Goal: Check status: Check status

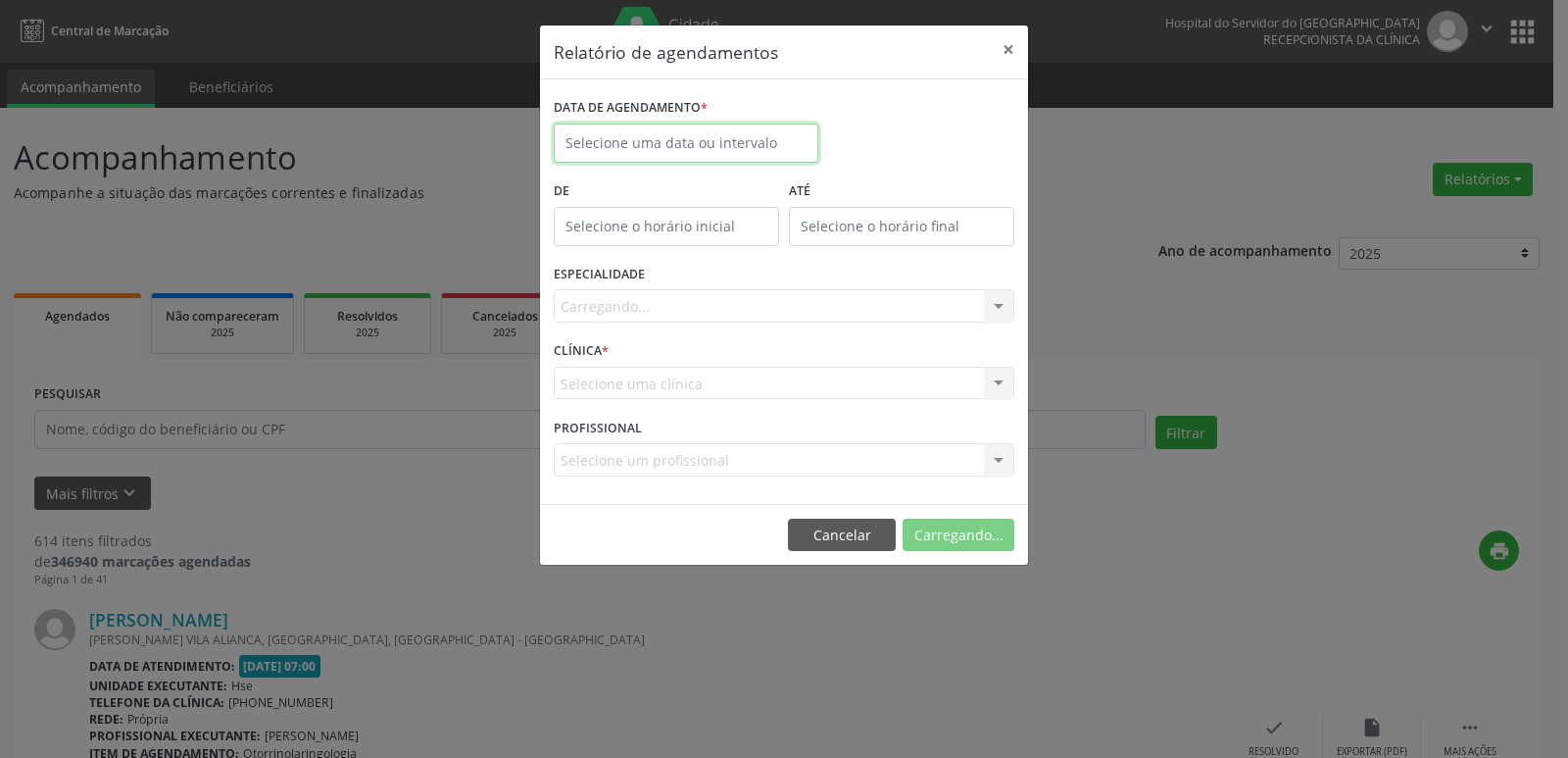
click at [718, 151] on input "text" at bounding box center [686, 143] width 265 height 39
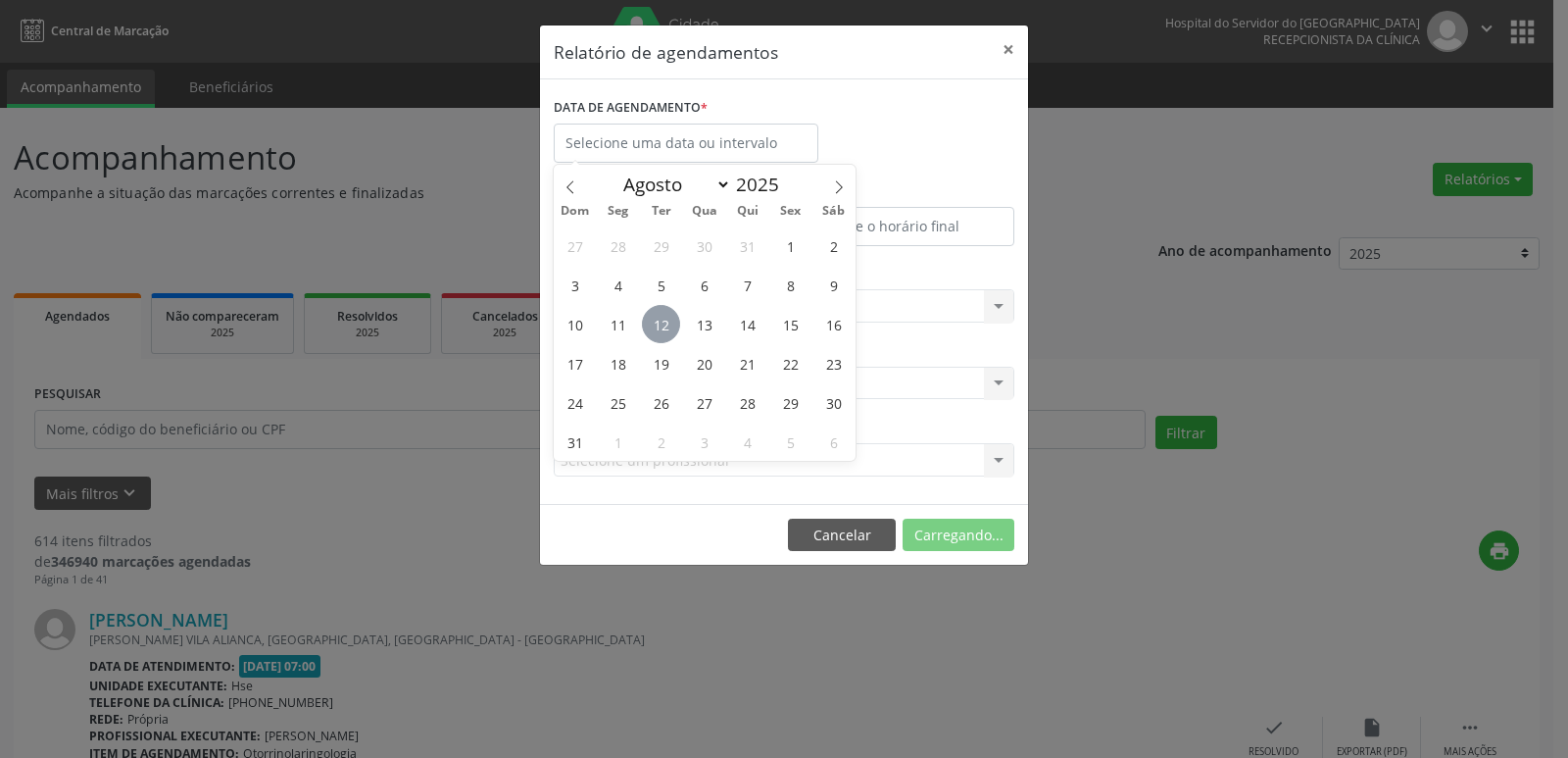
click at [660, 325] on span "12" at bounding box center [660, 324] width 38 height 38
type input "12/08/2025"
click at [660, 325] on span "12" at bounding box center [660, 324] width 38 height 38
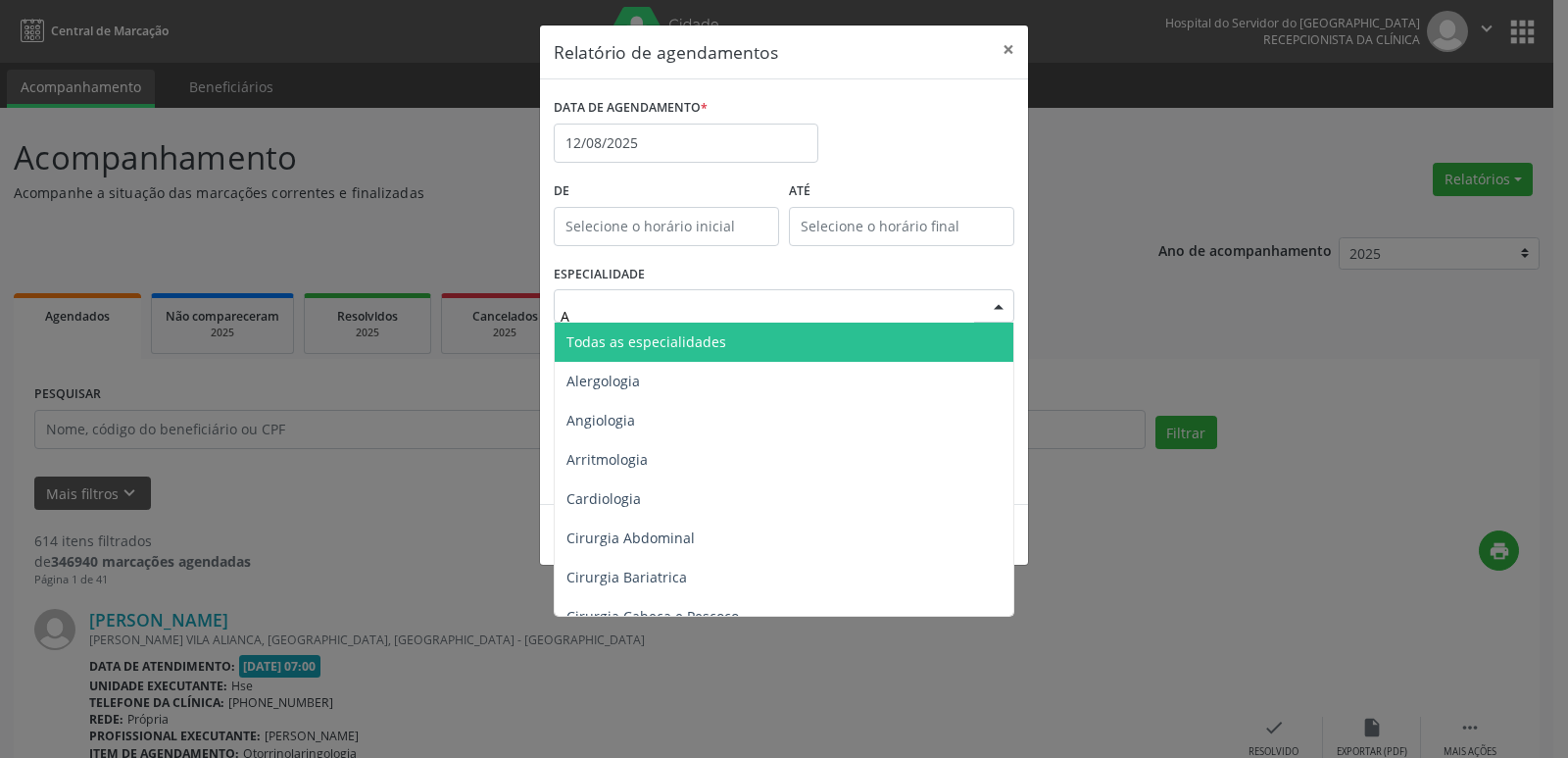
type input "AN"
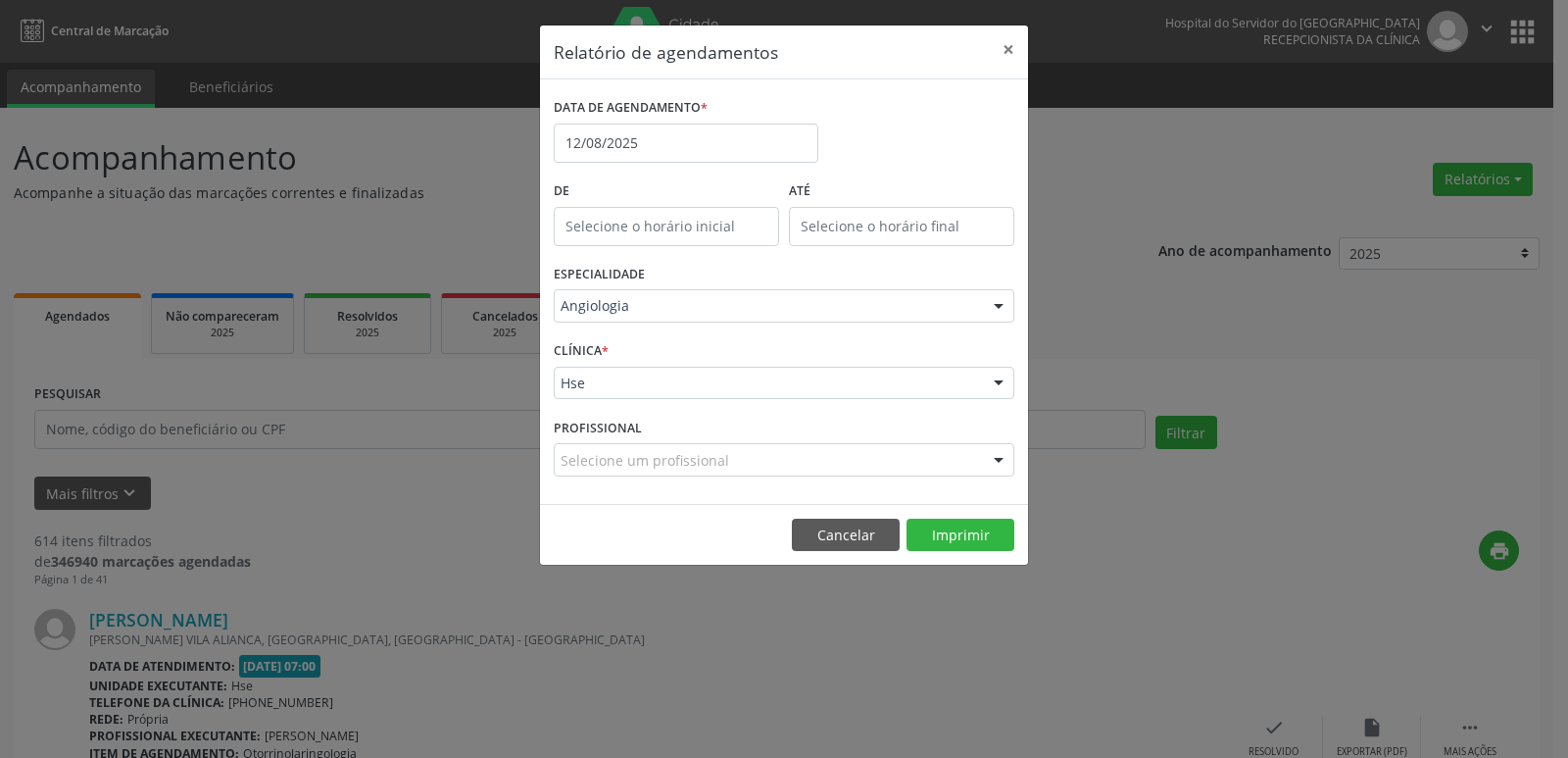
click at [758, 394] on div "Hse" at bounding box center [783, 384] width 460 height 33
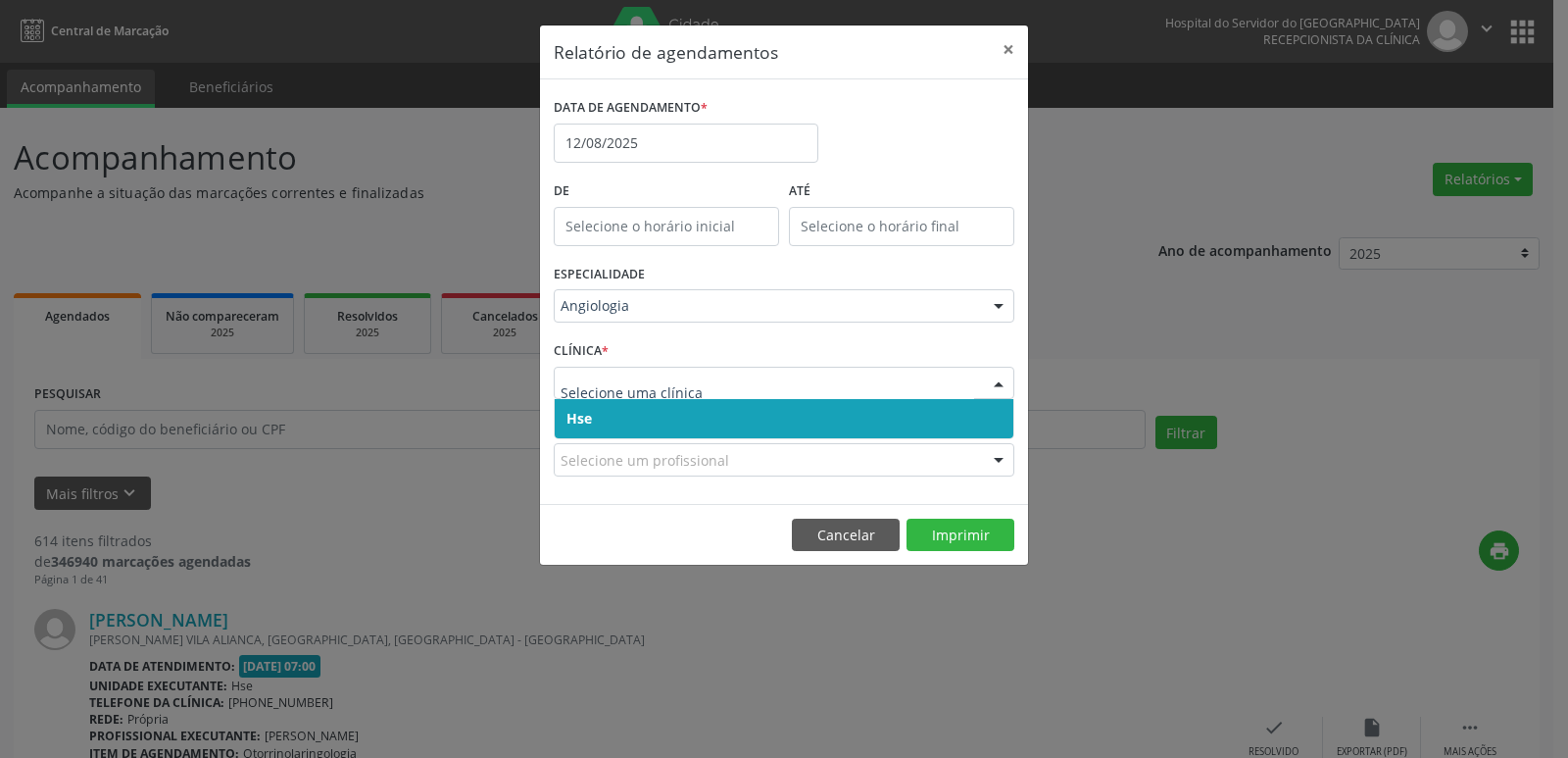
click at [744, 415] on span "Hse" at bounding box center [783, 418] width 458 height 39
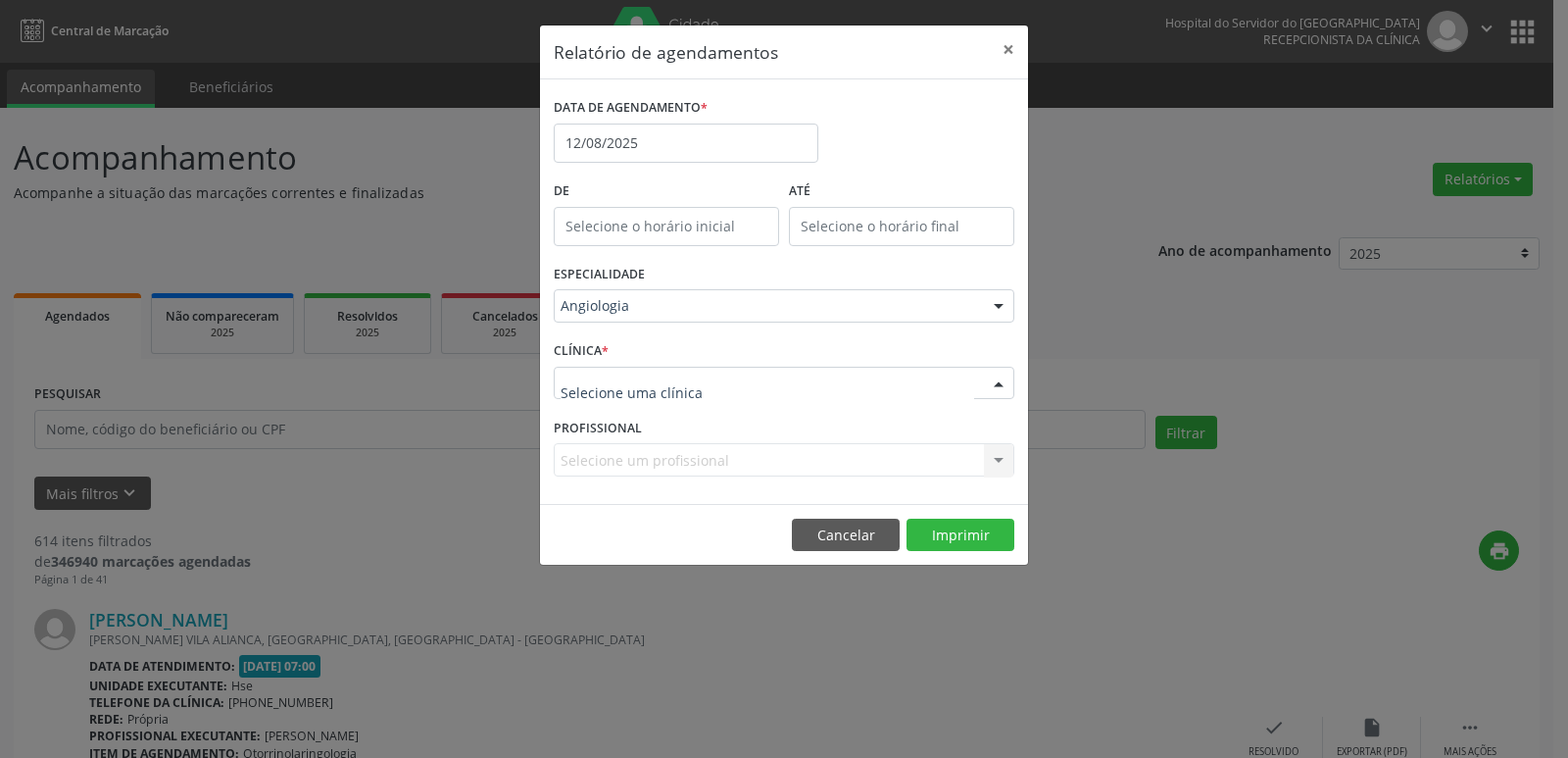
click at [740, 374] on div at bounding box center [783, 384] width 460 height 33
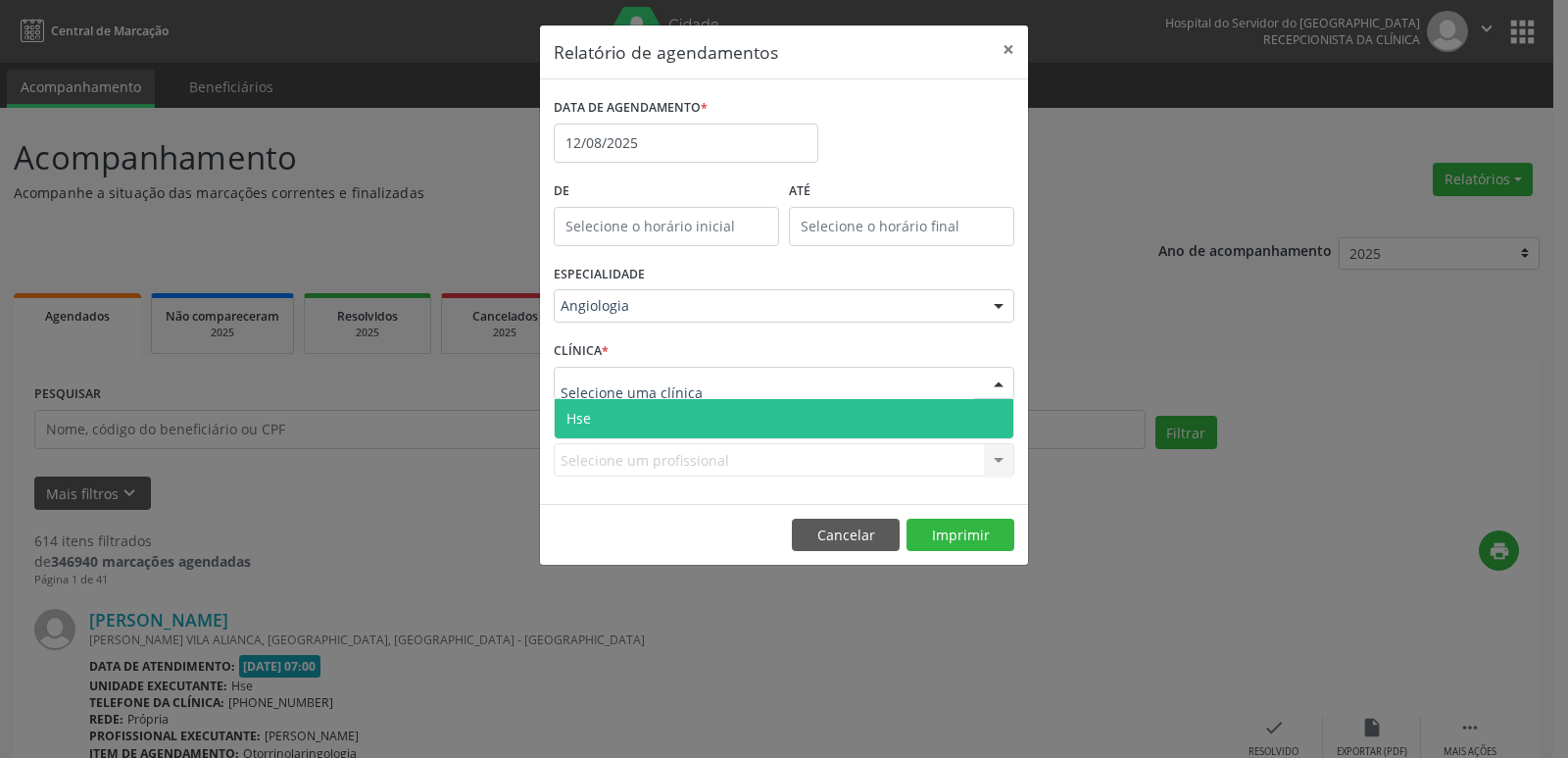
click at [736, 411] on span "Hse" at bounding box center [783, 418] width 458 height 39
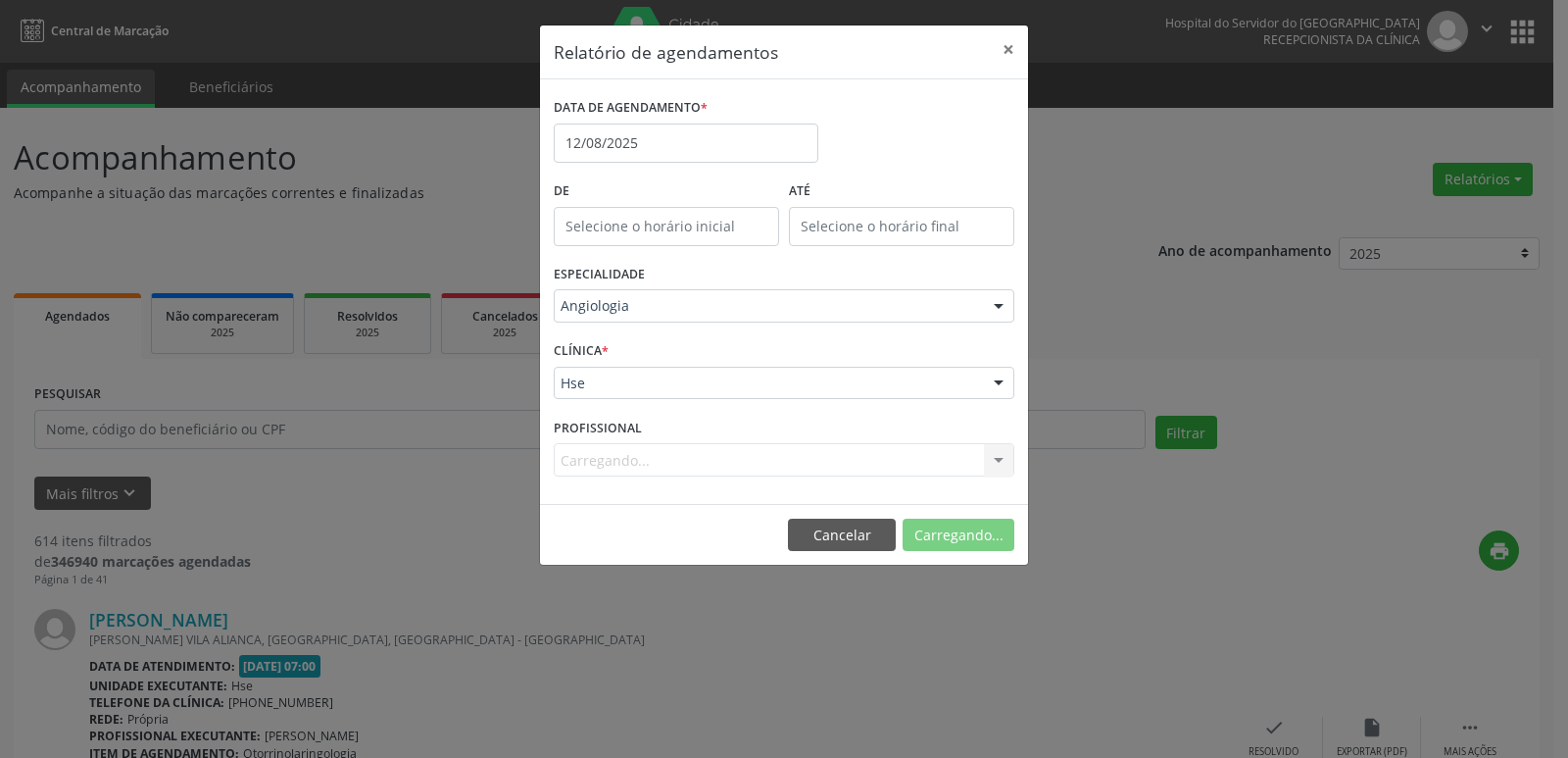
click at [708, 460] on div "Carregando... Nenhum resultado encontrado para: " " Não há nenhuma opção para s…" at bounding box center [783, 460] width 460 height 33
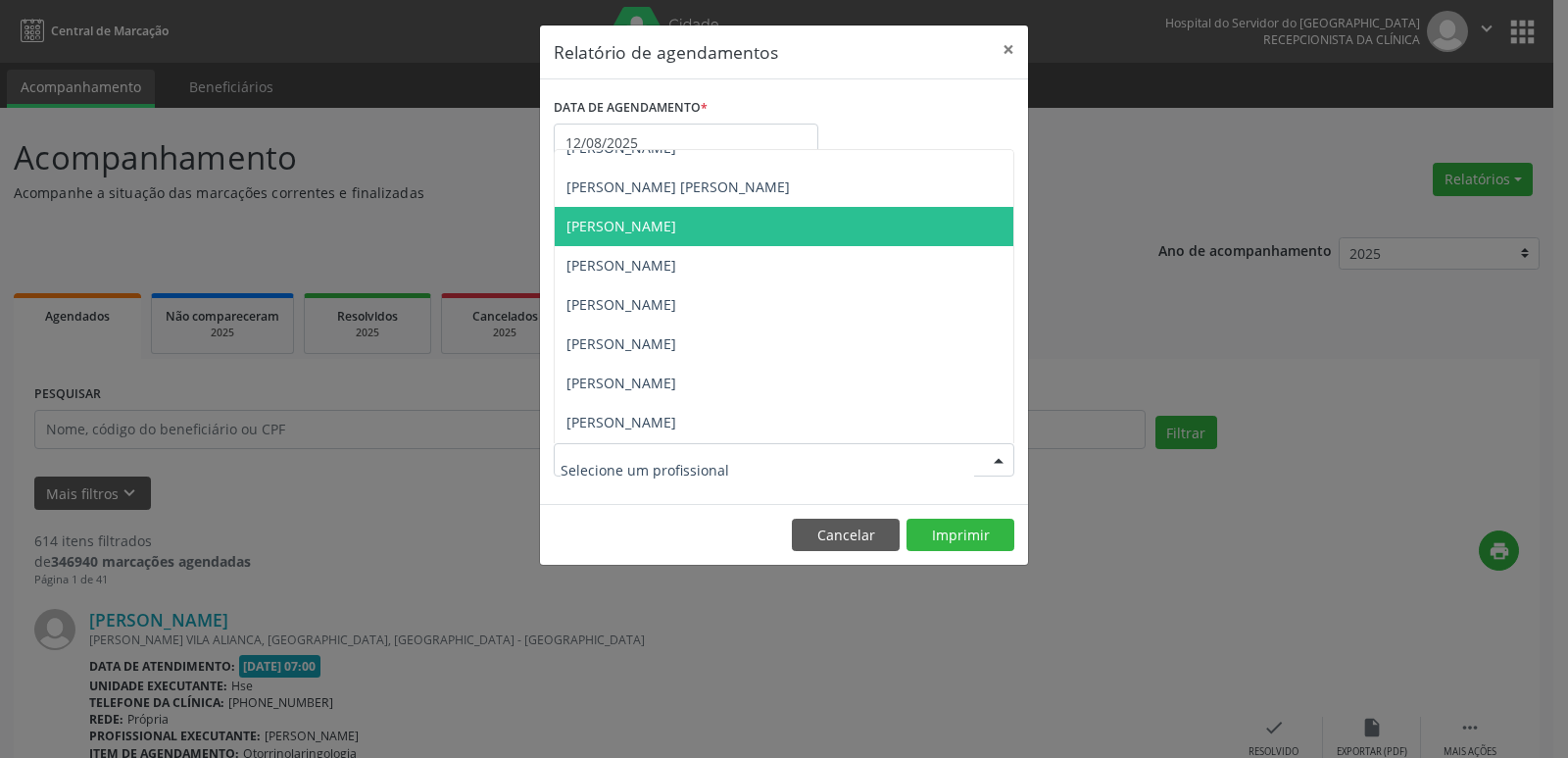
scroll to position [296, 0]
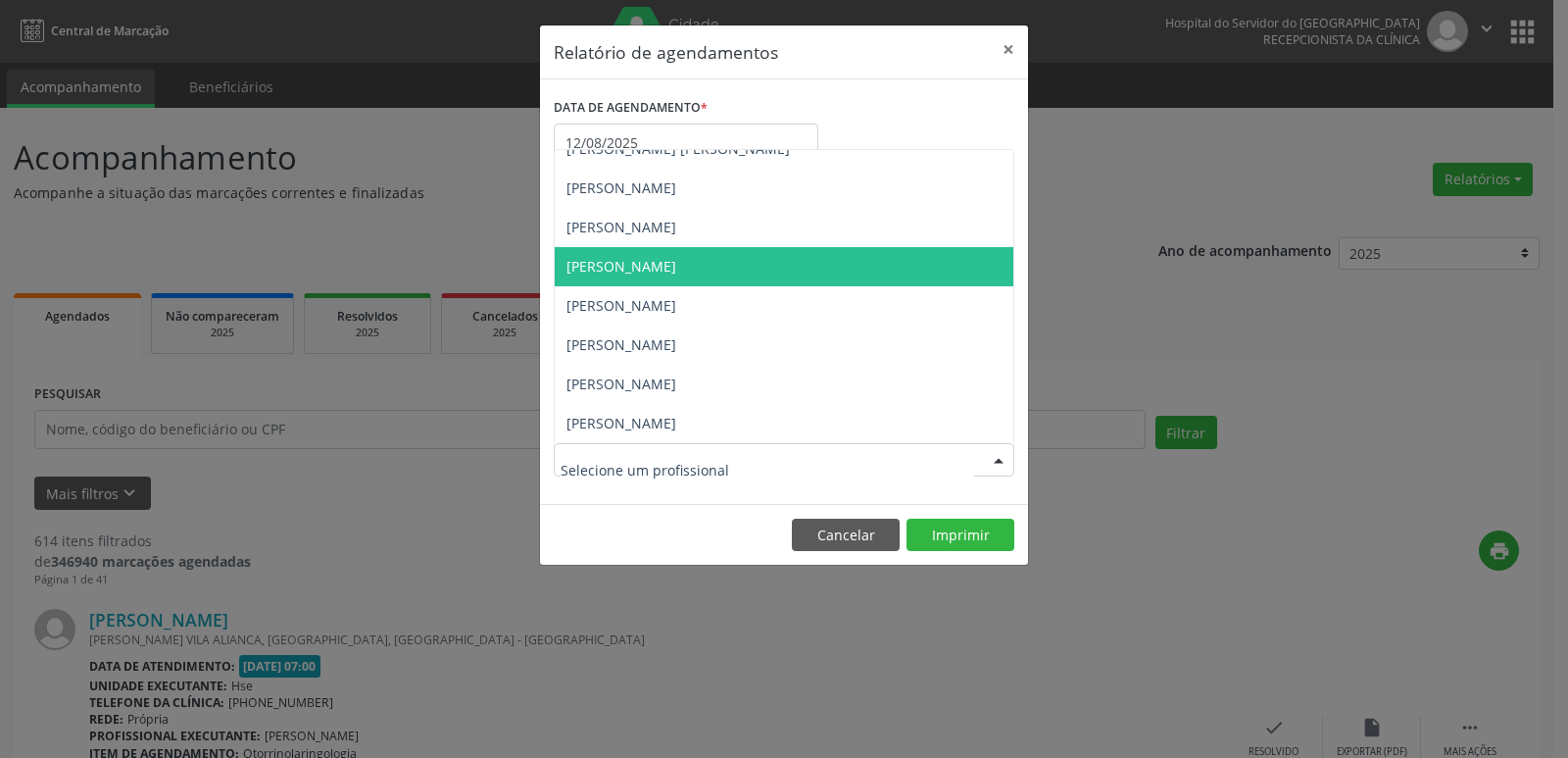
click at [676, 271] on span "[PERSON_NAME]" at bounding box center [621, 266] width 110 height 19
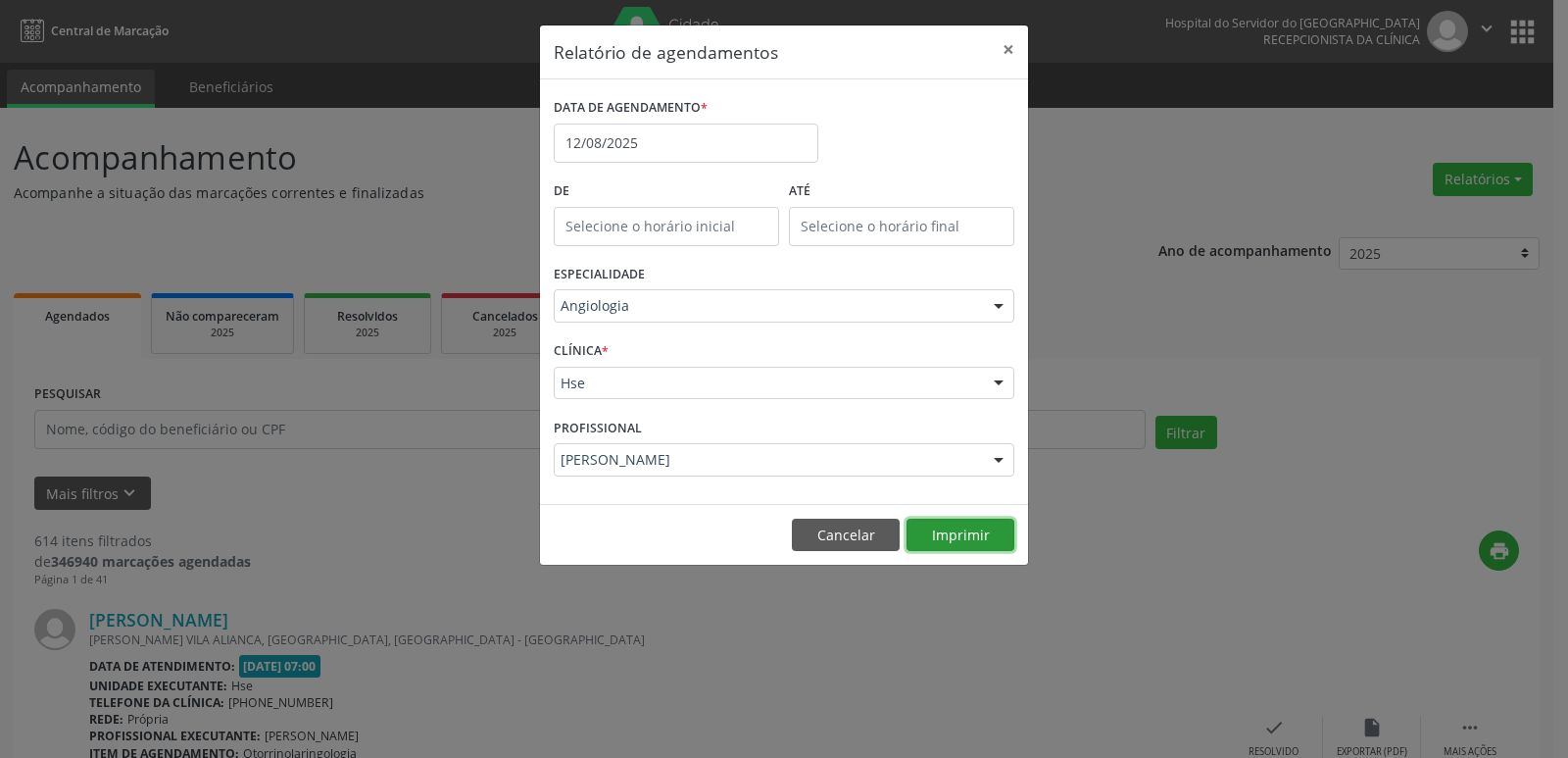
click at [943, 532] on button "Imprimir" at bounding box center [961, 535] width 108 height 33
click at [1008, 54] on button "×" at bounding box center [1009, 49] width 39 height 48
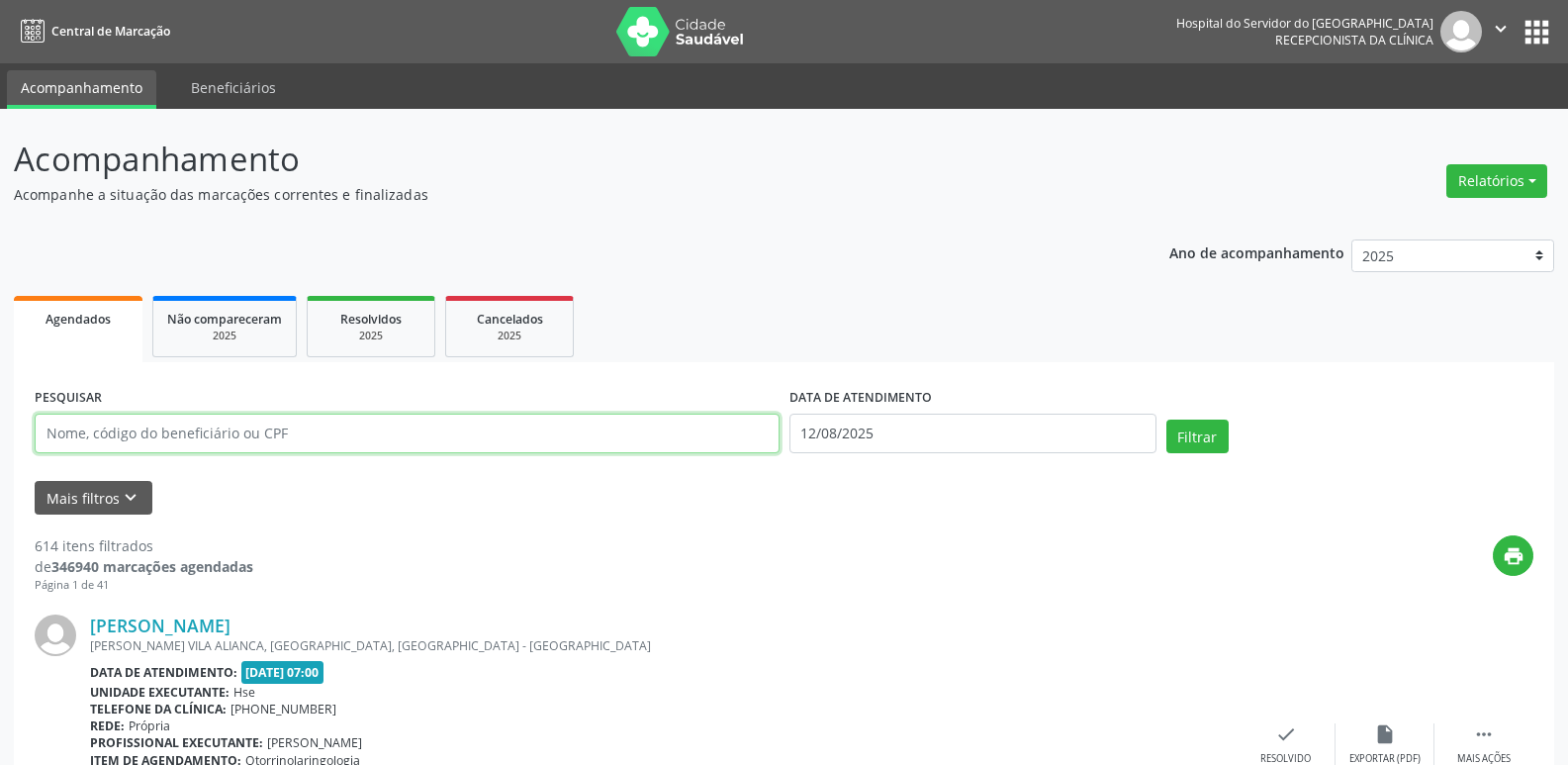
drag, startPoint x: 302, startPoint y: 417, endPoint x: 286, endPoint y: 440, distance: 28.0
click at [293, 431] on input "text" at bounding box center [407, 433] width 745 height 40
click at [1166, 419] on button "Filtrar" at bounding box center [1197, 436] width 62 height 34
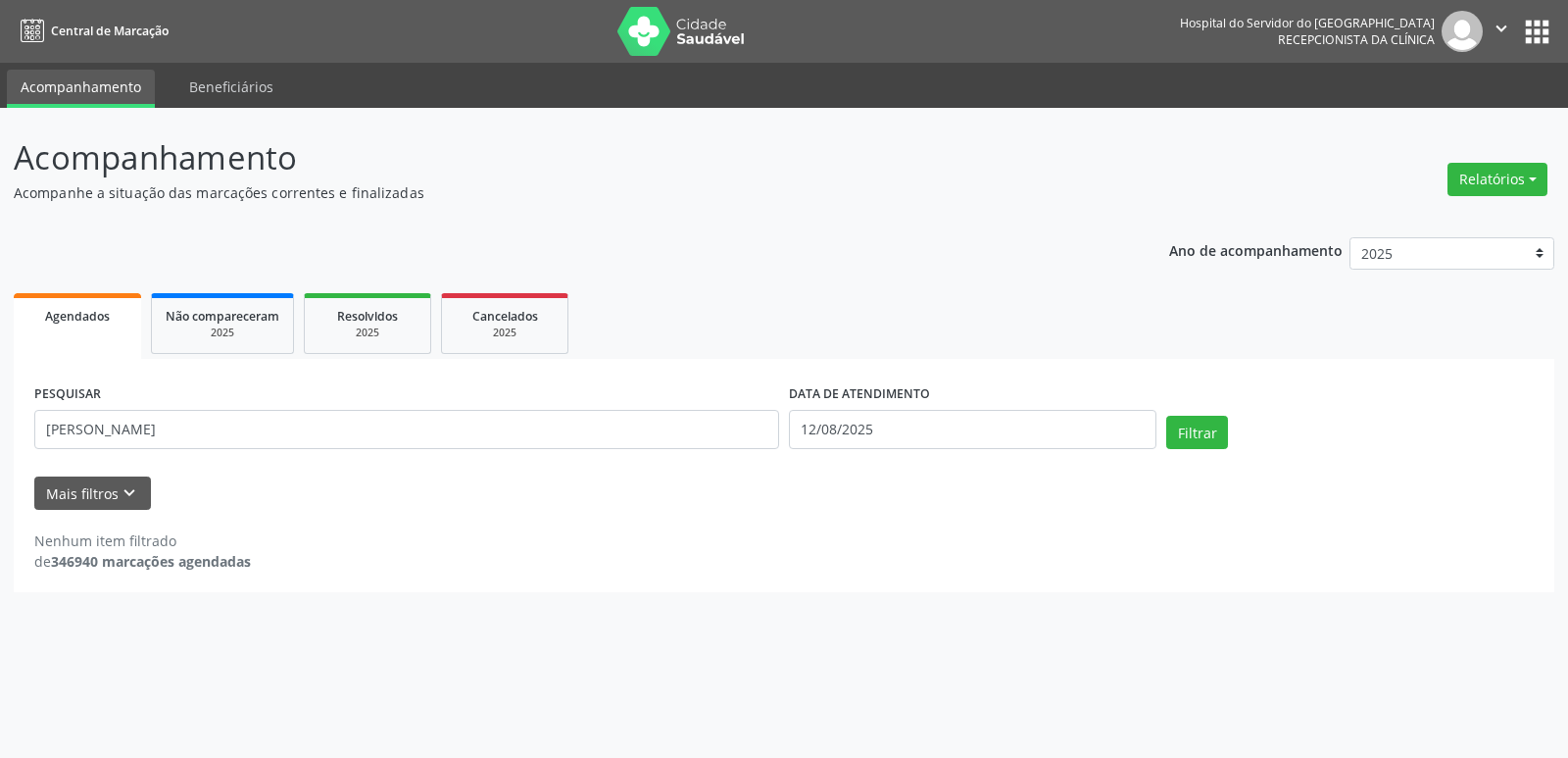
drag, startPoint x: 443, startPoint y: 397, endPoint x: 430, endPoint y: 415, distance: 22.2
click at [439, 401] on div "PESQUISAR [PERSON_NAME]" at bounding box center [406, 421] width 755 height 83
click at [430, 420] on input "[PERSON_NAME]" at bounding box center [406, 429] width 745 height 39
click at [1166, 415] on button "Filtrar" at bounding box center [1196, 432] width 62 height 33
click at [214, 431] on input "[PERSON_NAME]" at bounding box center [406, 429] width 745 height 39
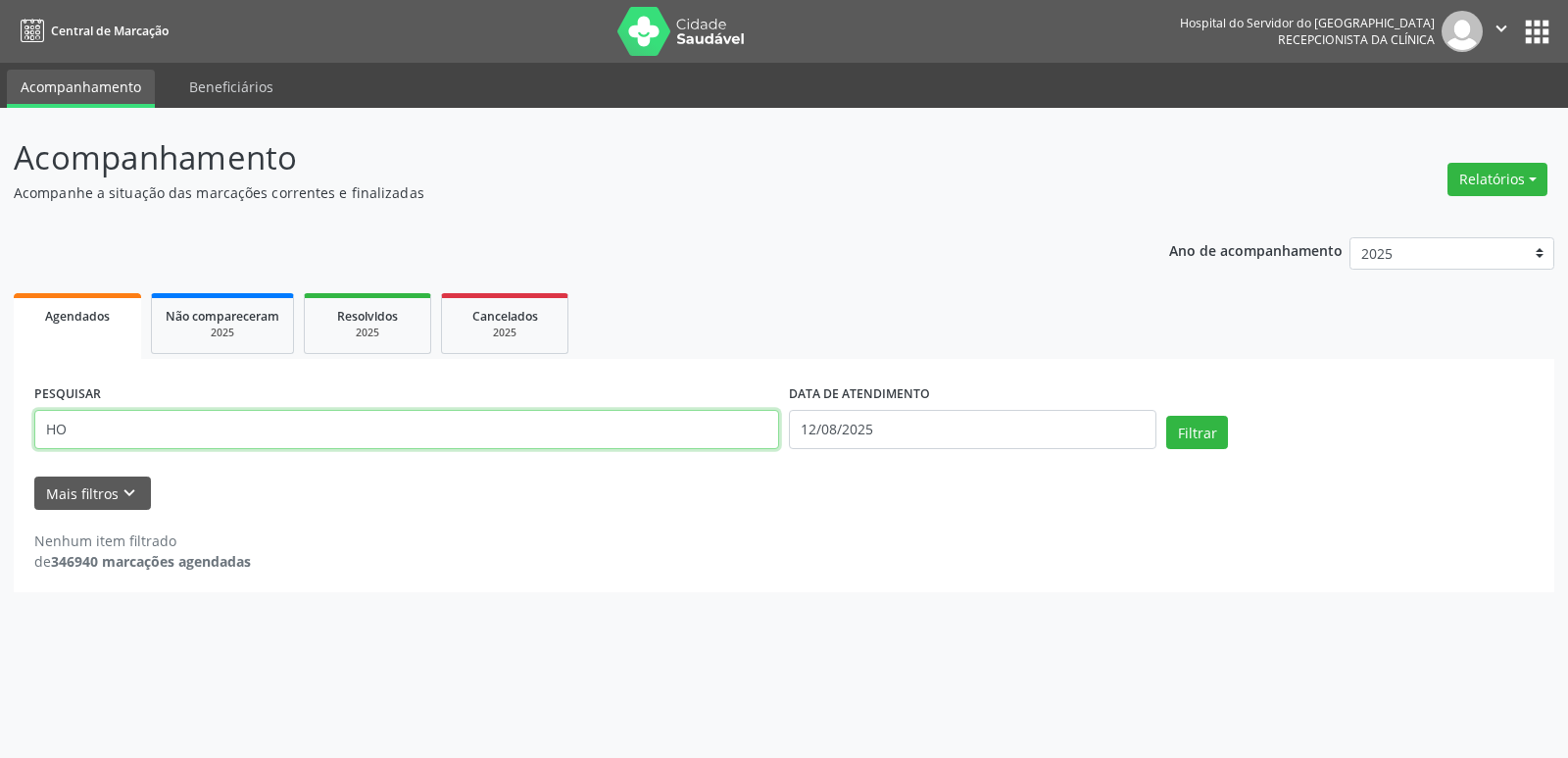
type input "H"
